Goal: Task Accomplishment & Management: Use online tool/utility

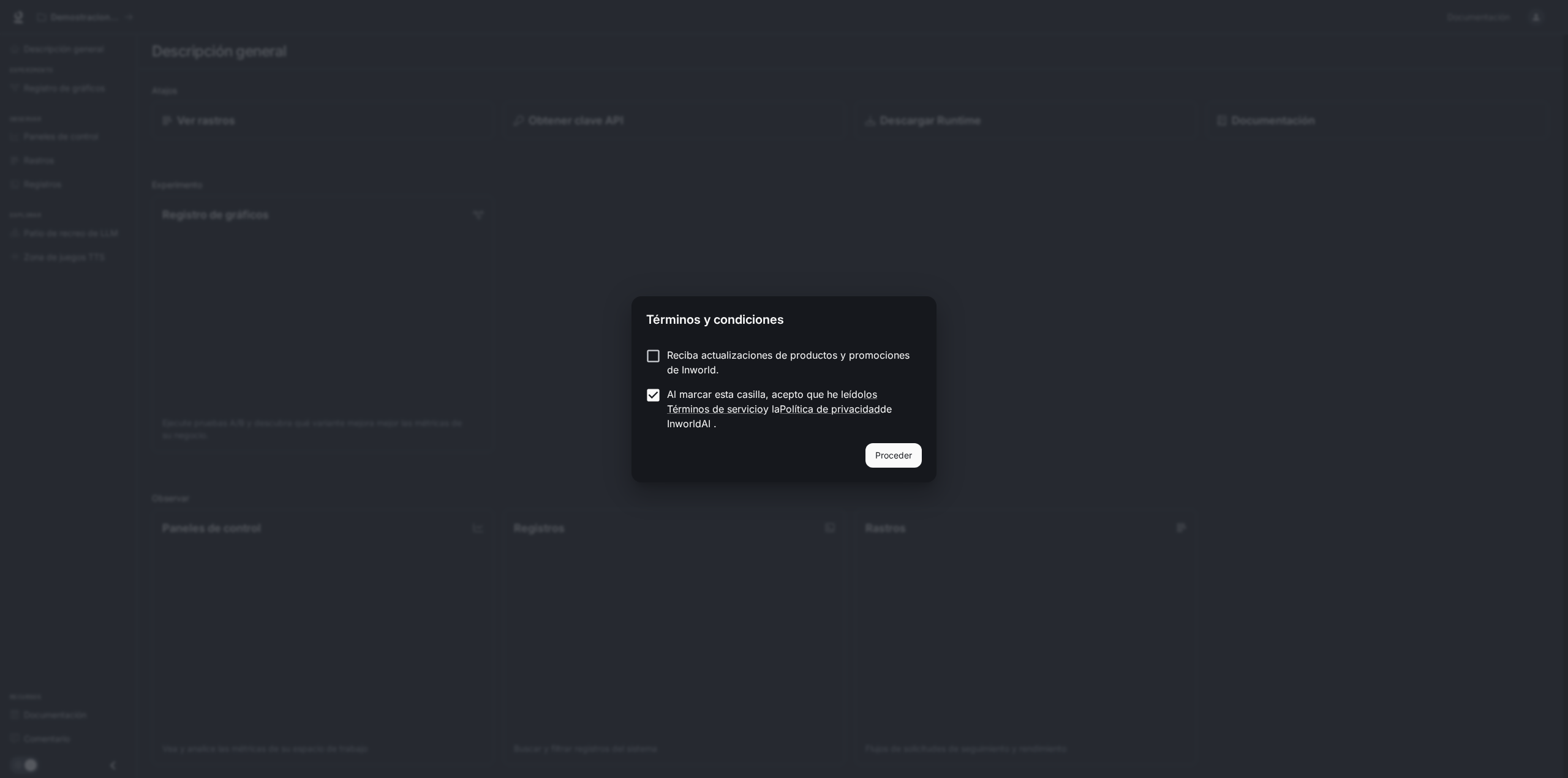
click at [890, 460] on font "Proceder" at bounding box center [894, 455] width 36 height 11
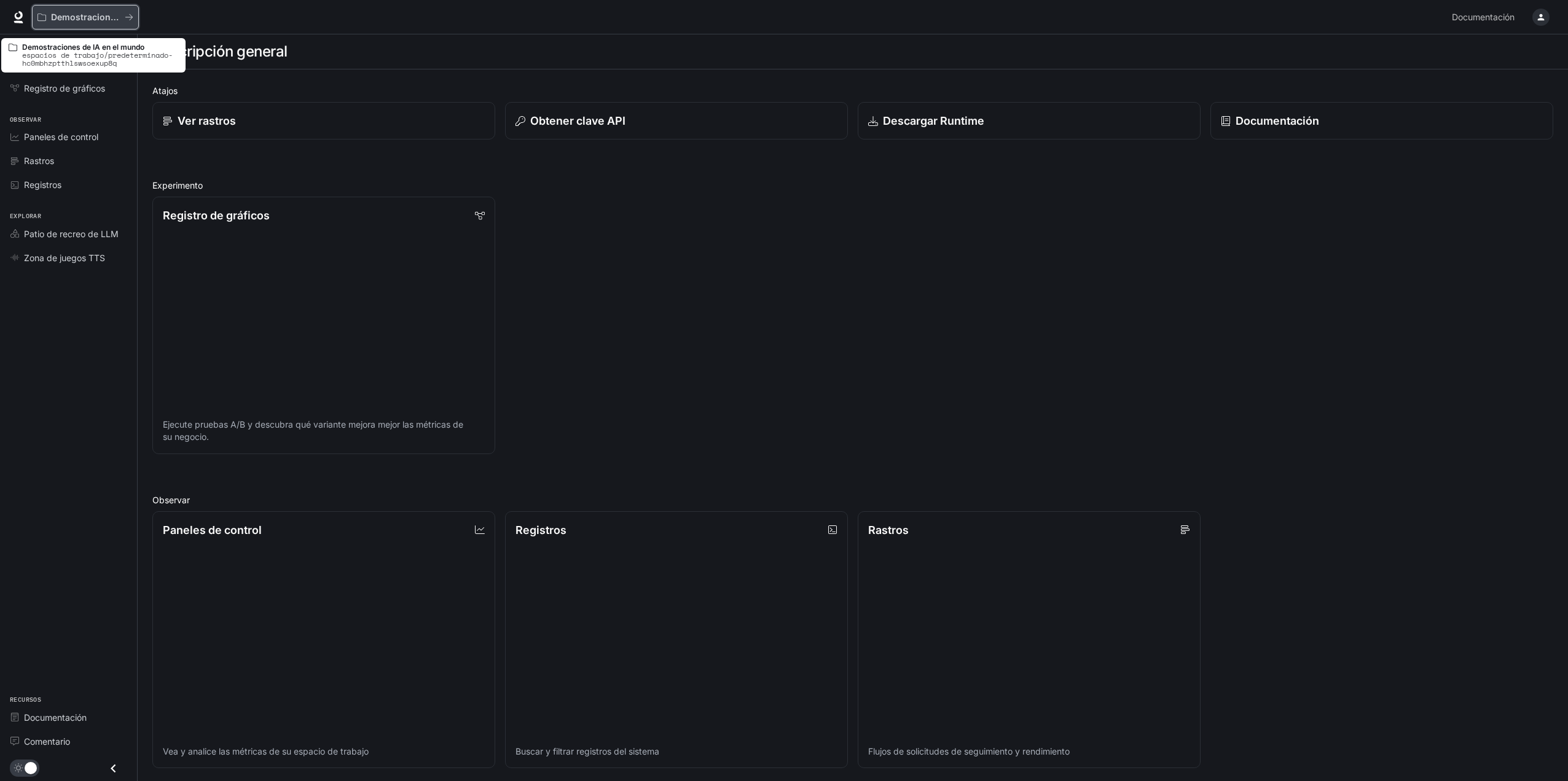
click at [78, 23] on button "Demostraciones de IA en el mundo" at bounding box center [85, 17] width 107 height 24
click at [95, 90] on font "Registro de gráficos" at bounding box center [65, 88] width 81 height 11
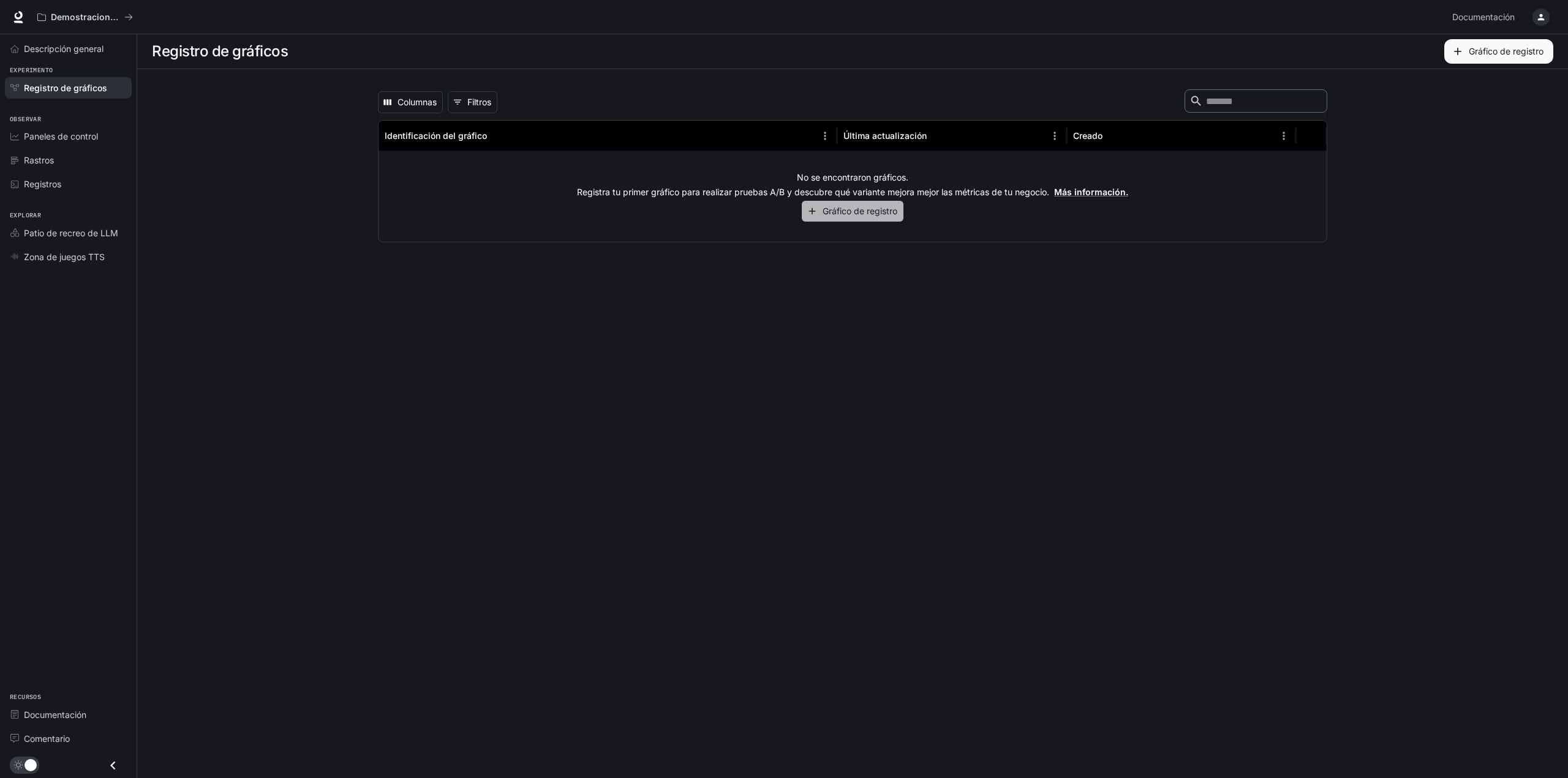
click at [843, 212] on font "Gráfico de registro" at bounding box center [859, 211] width 75 height 11
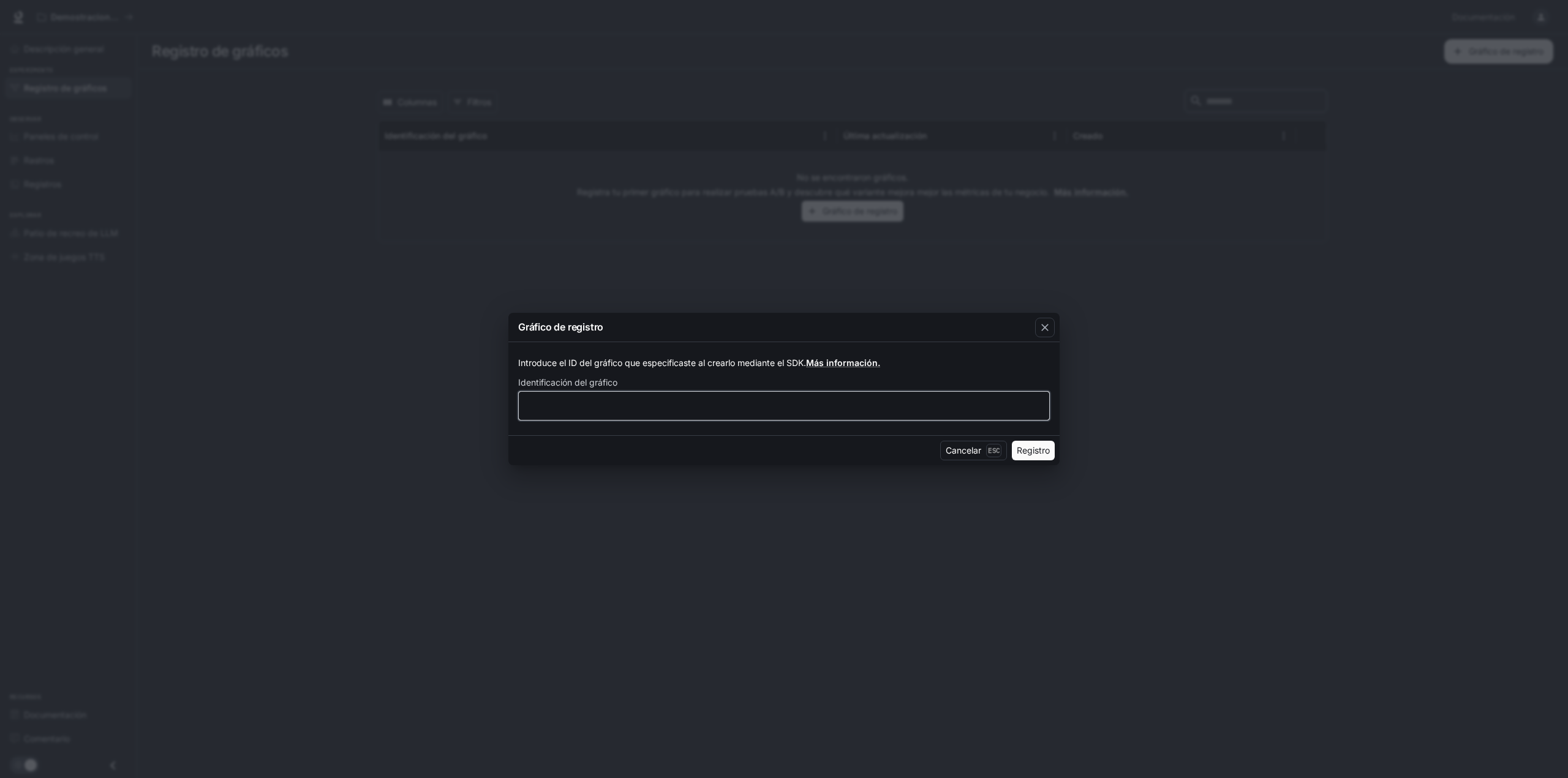
click at [604, 402] on input "text" at bounding box center [784, 406] width 530 height 12
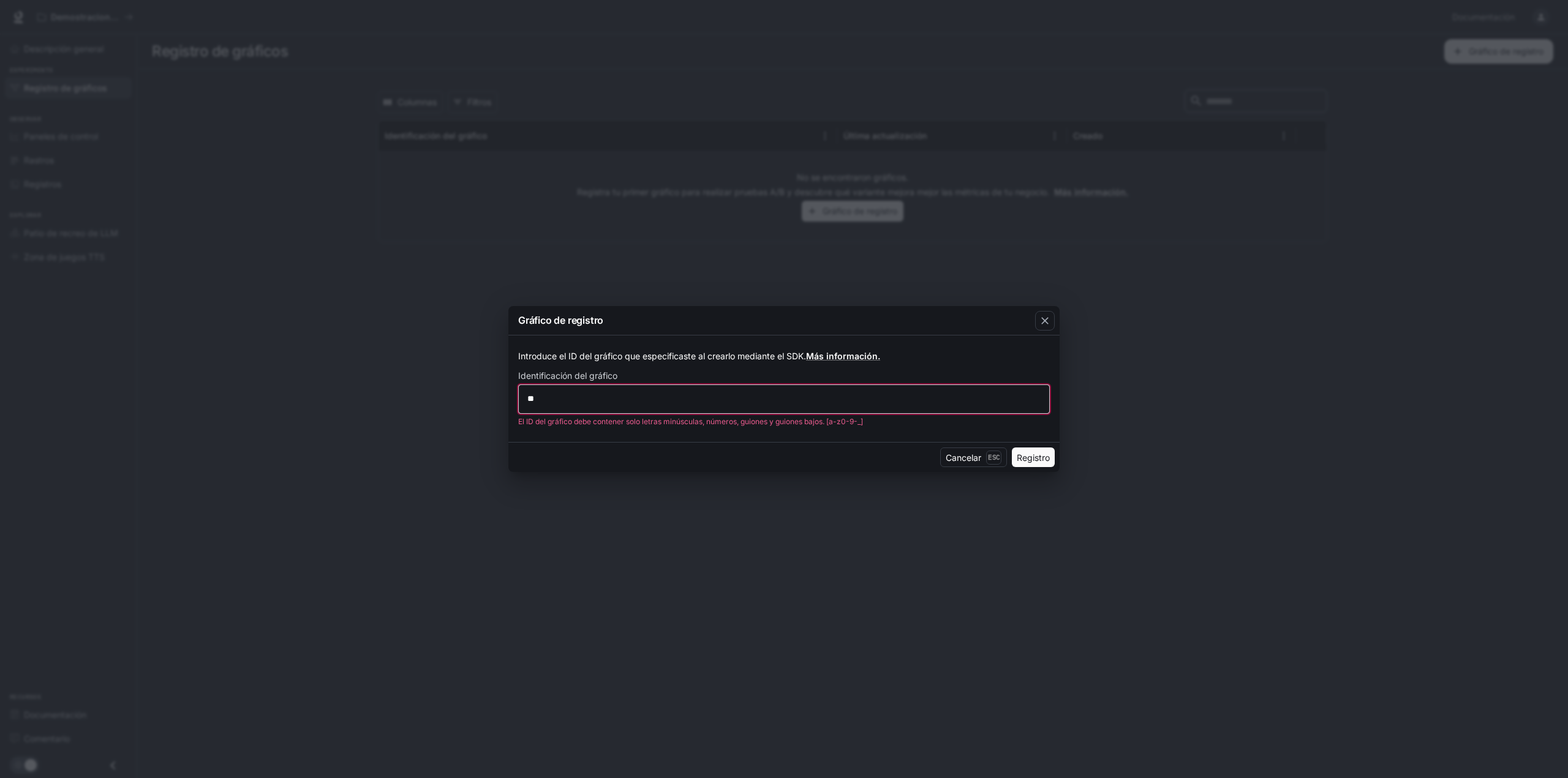
type input "*"
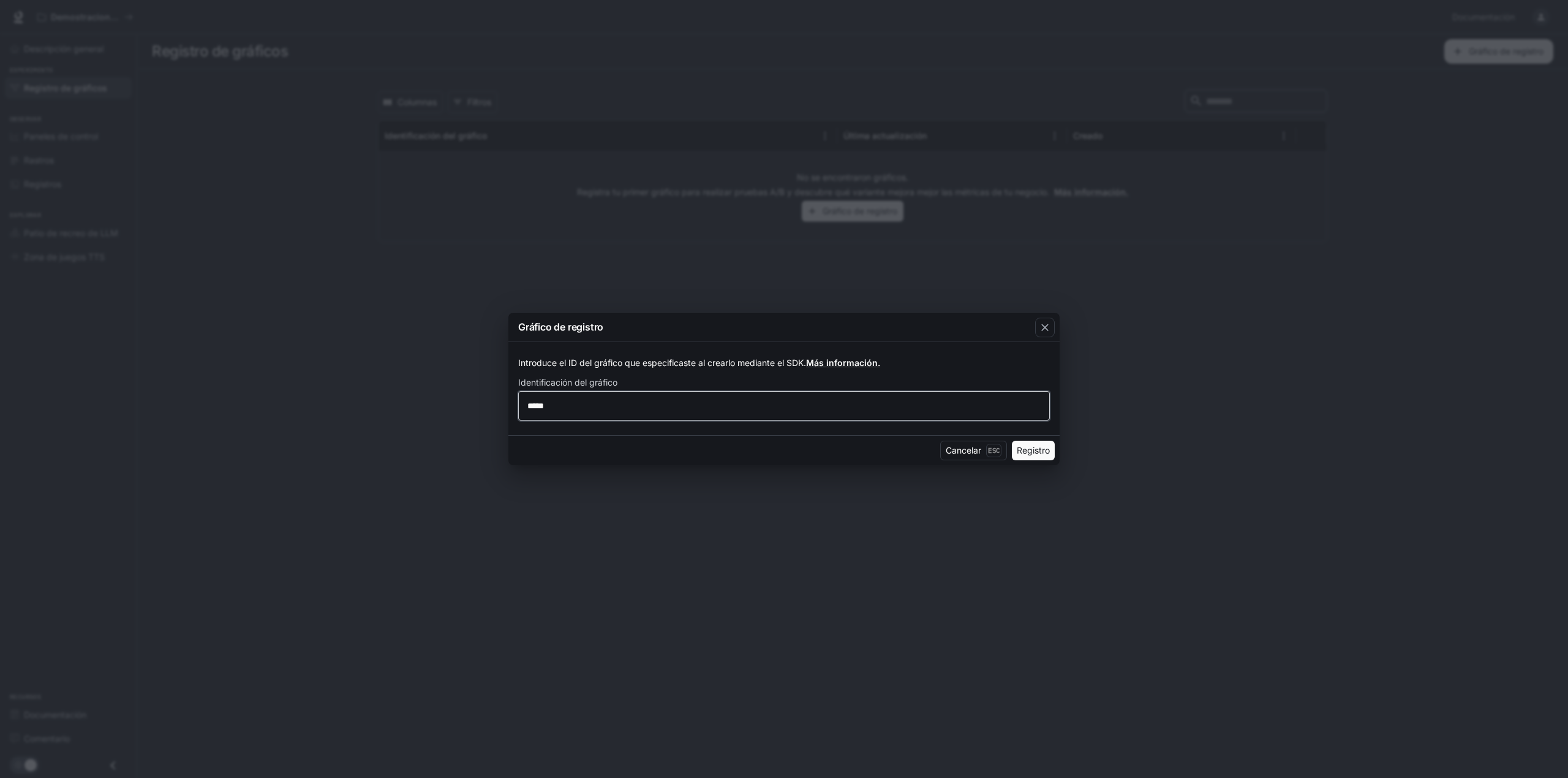
type input "*****"
click at [1037, 453] on font "Registro" at bounding box center [1033, 450] width 33 height 11
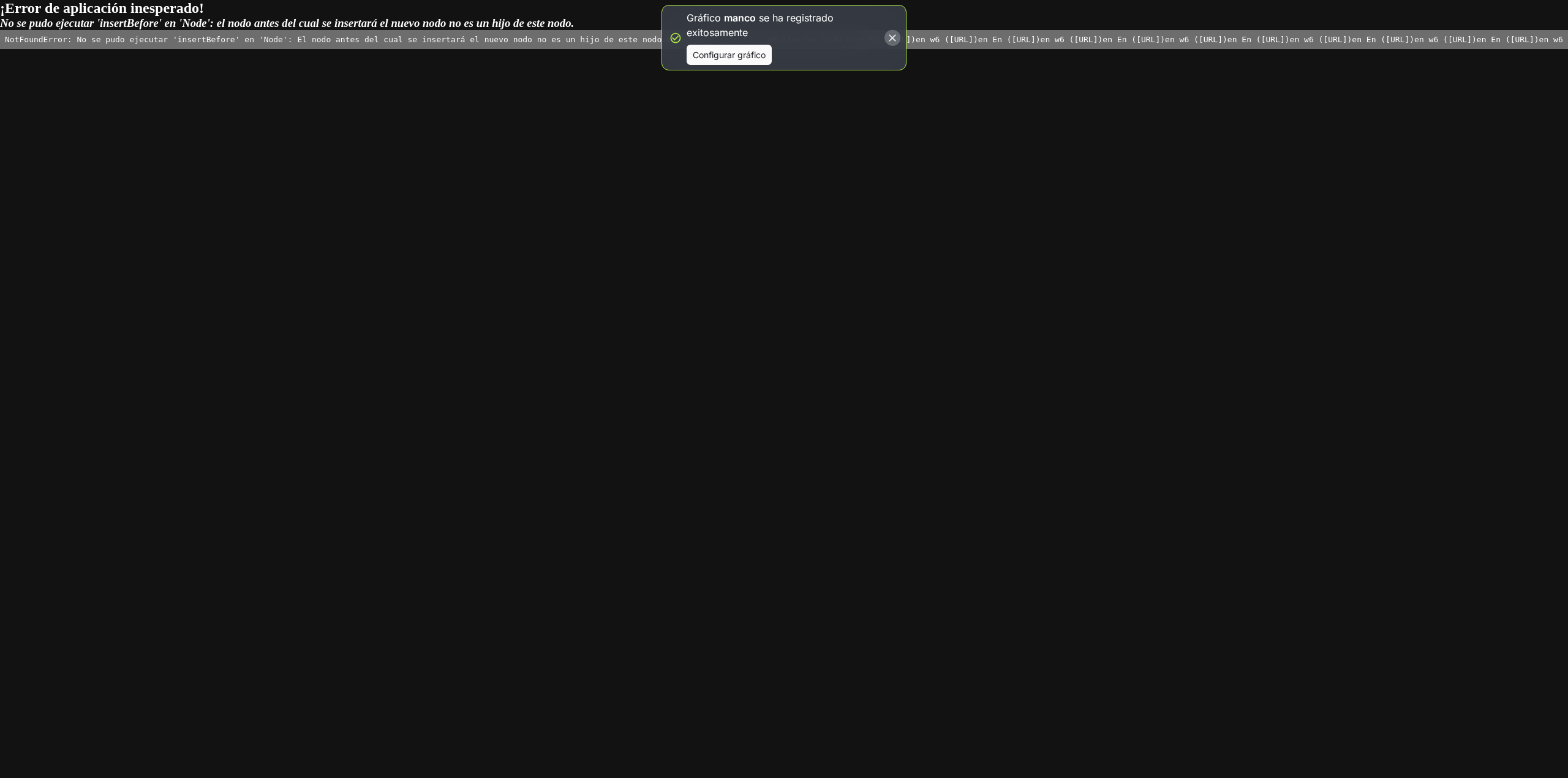
click at [889, 39] on icon "button" at bounding box center [892, 38] width 12 height 12
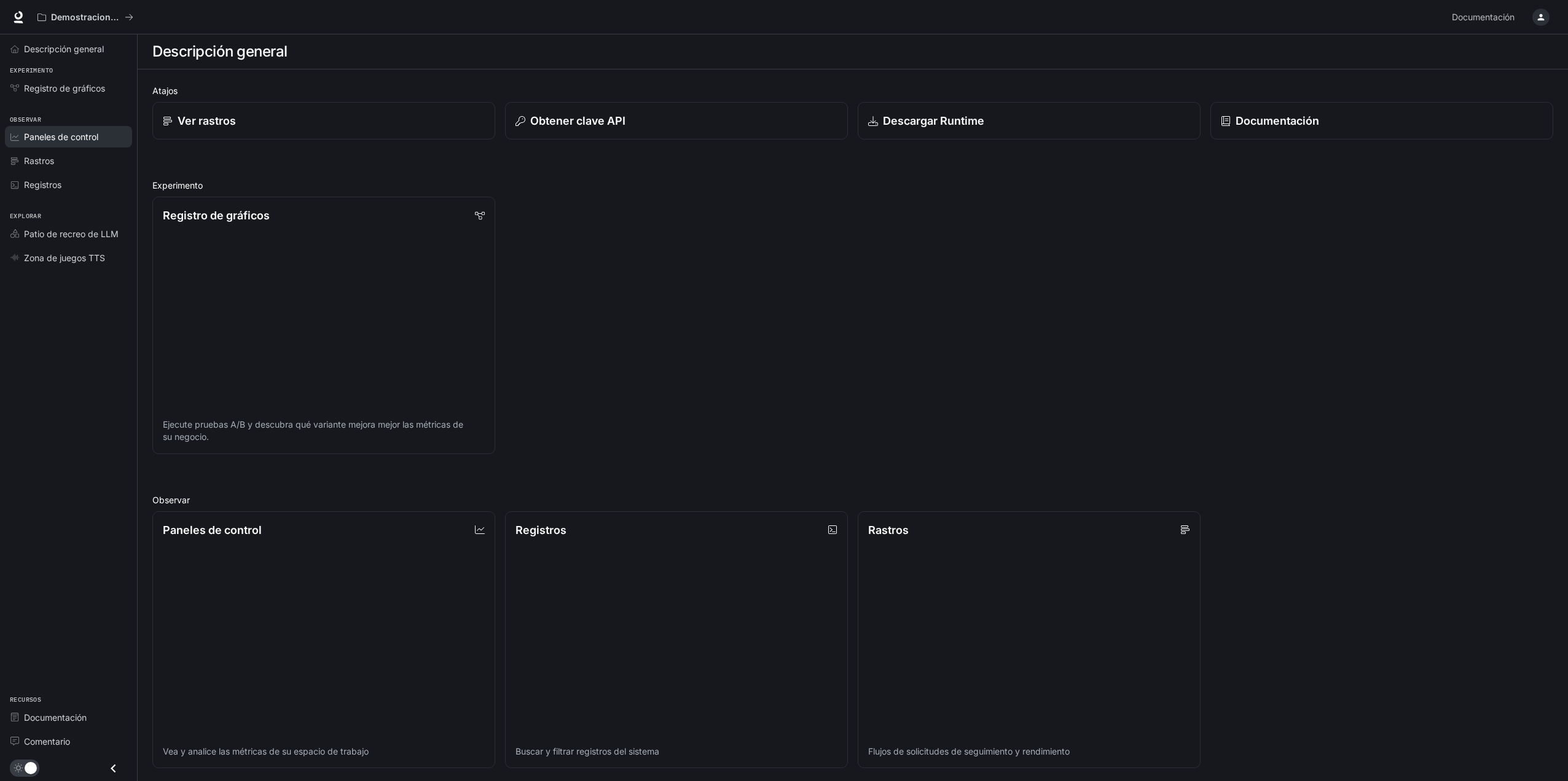
click at [106, 129] on link "Paneles de control" at bounding box center [68, 137] width 127 height 21
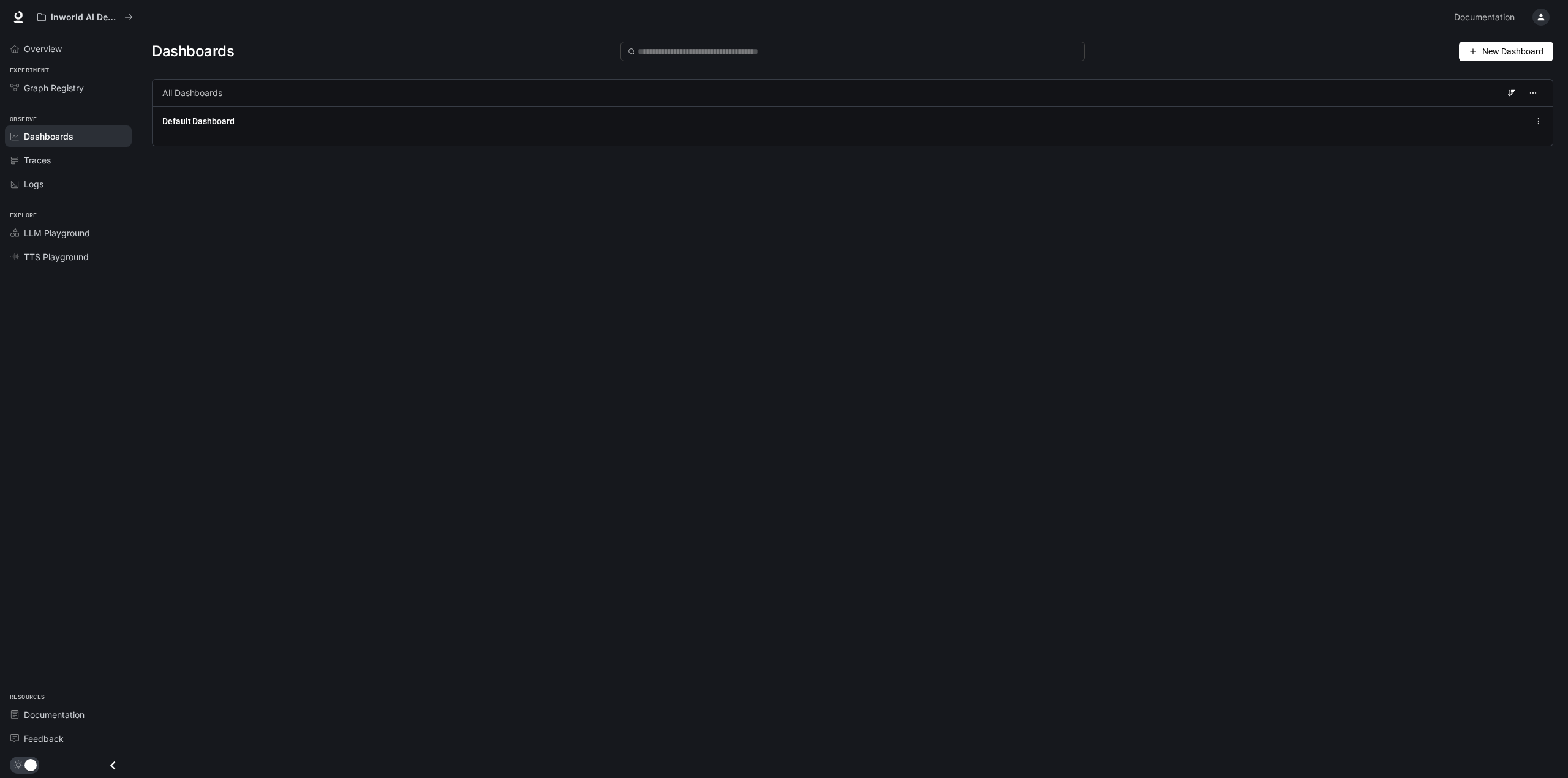
click at [1501, 56] on span "New Dashboard" at bounding box center [1512, 52] width 61 height 14
click at [1501, 82] on div "Create dashboard" at bounding box center [1491, 78] width 102 height 14
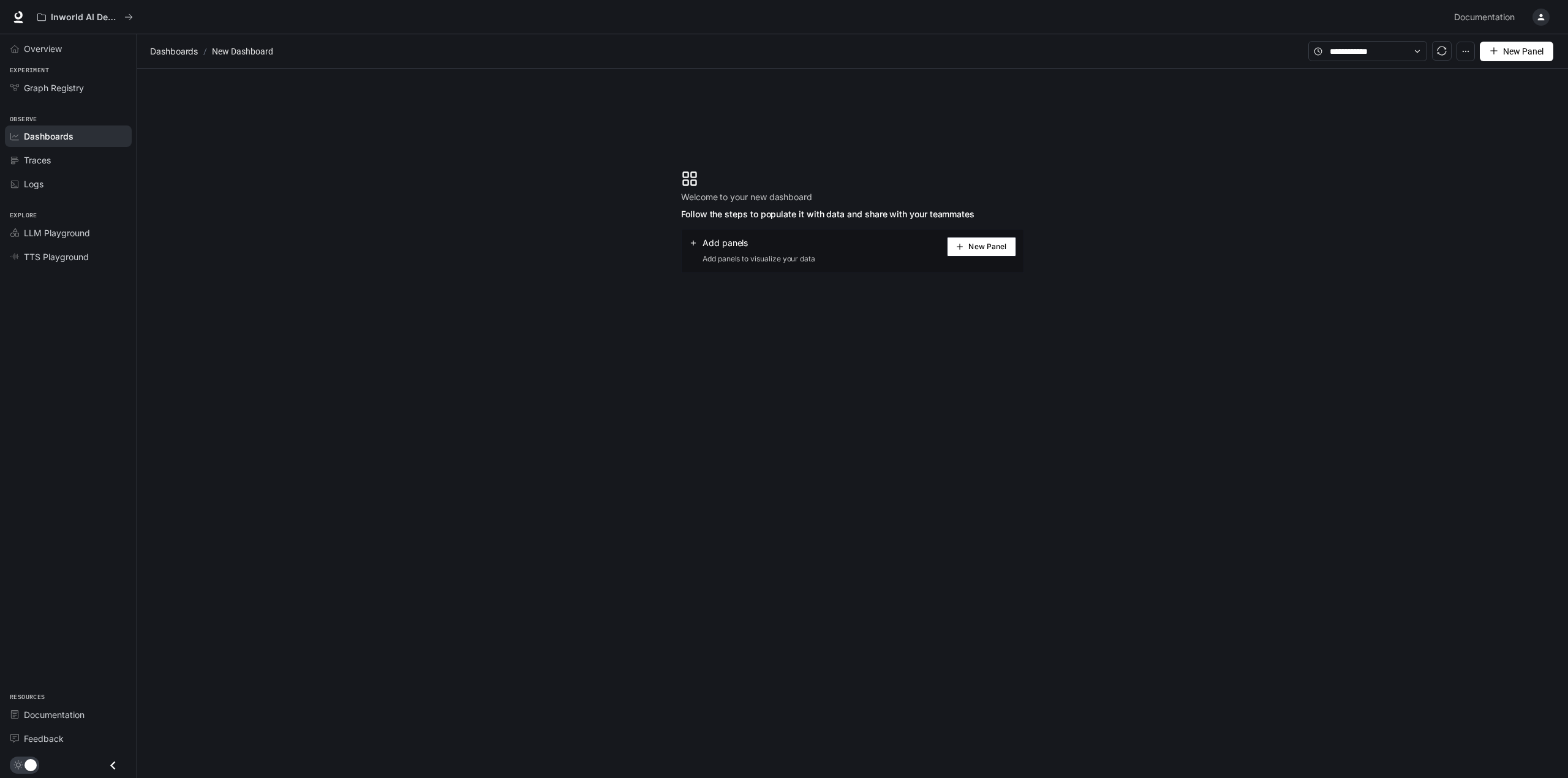
click at [969, 248] on span "New Panel" at bounding box center [987, 247] width 38 height 6
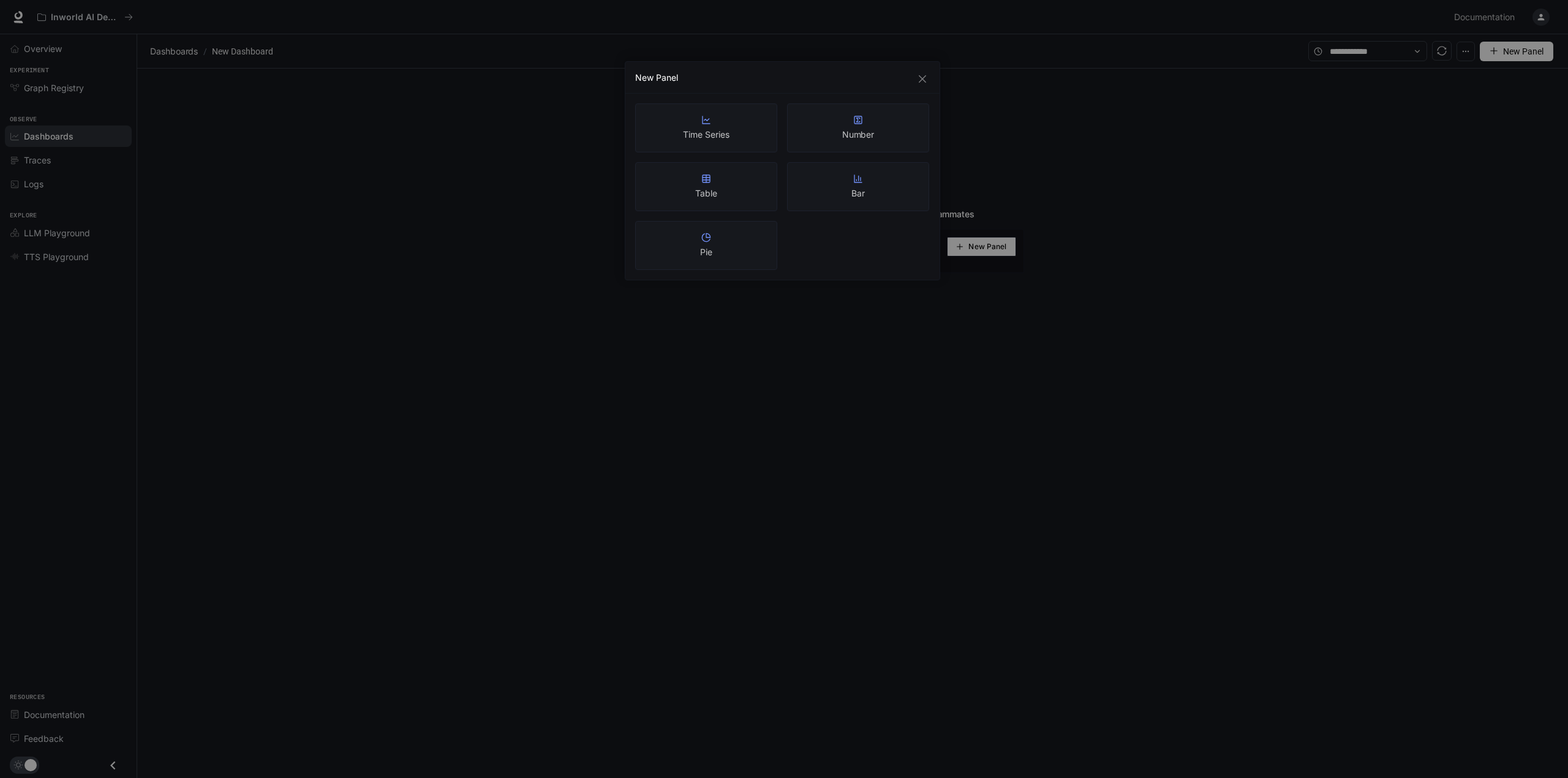
click at [874, 366] on div "New Panel Time Series Number Table Bar Pie" at bounding box center [784, 389] width 1568 height 778
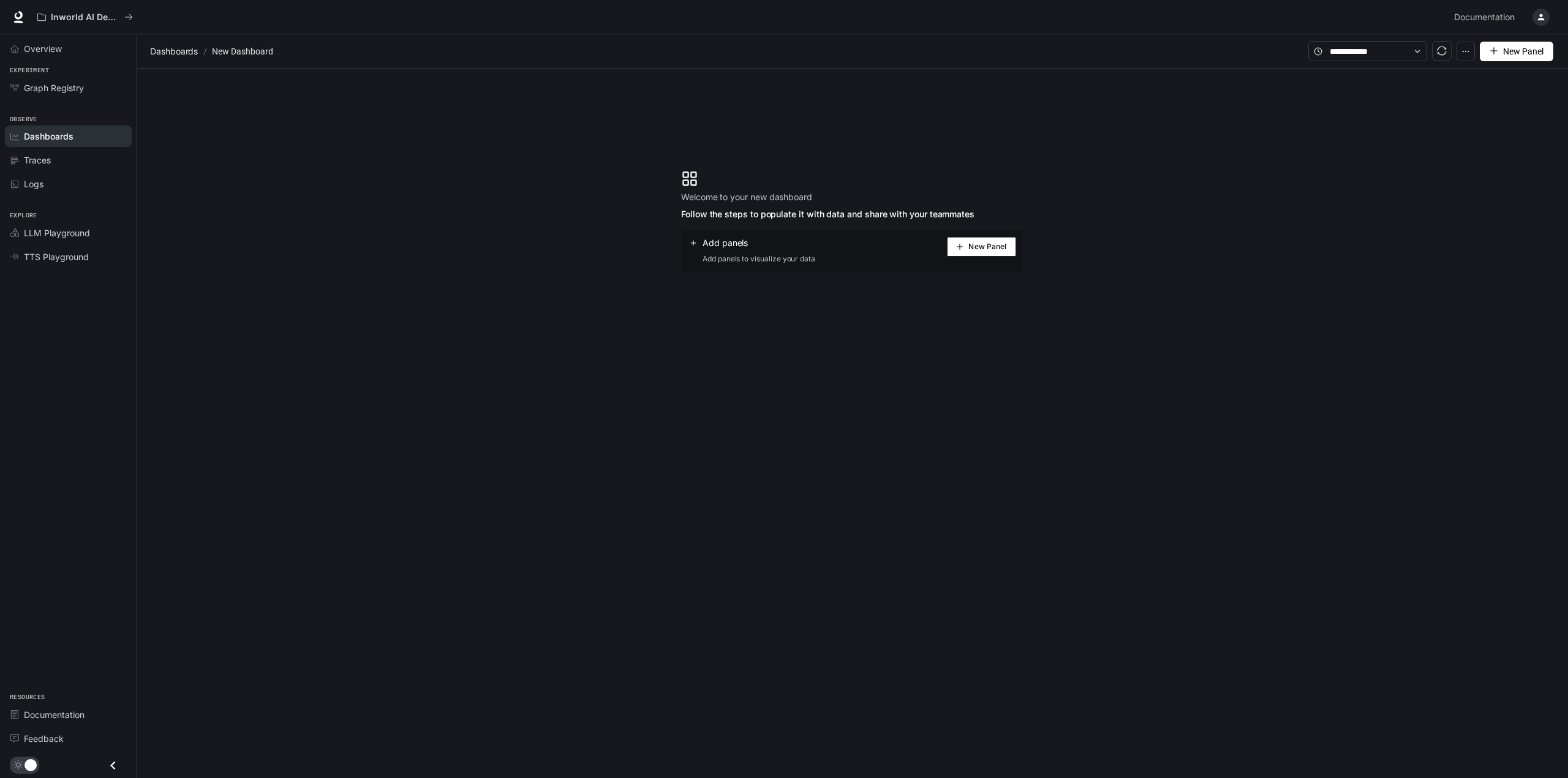
click at [875, 365] on section "Welcome to your new dashboard Follow the steps to populate it with data and sha…" at bounding box center [853, 221] width 1431 height 306
click at [42, 51] on span "Overview" at bounding box center [43, 48] width 38 height 13
